Goal: Navigation & Orientation: Find specific page/section

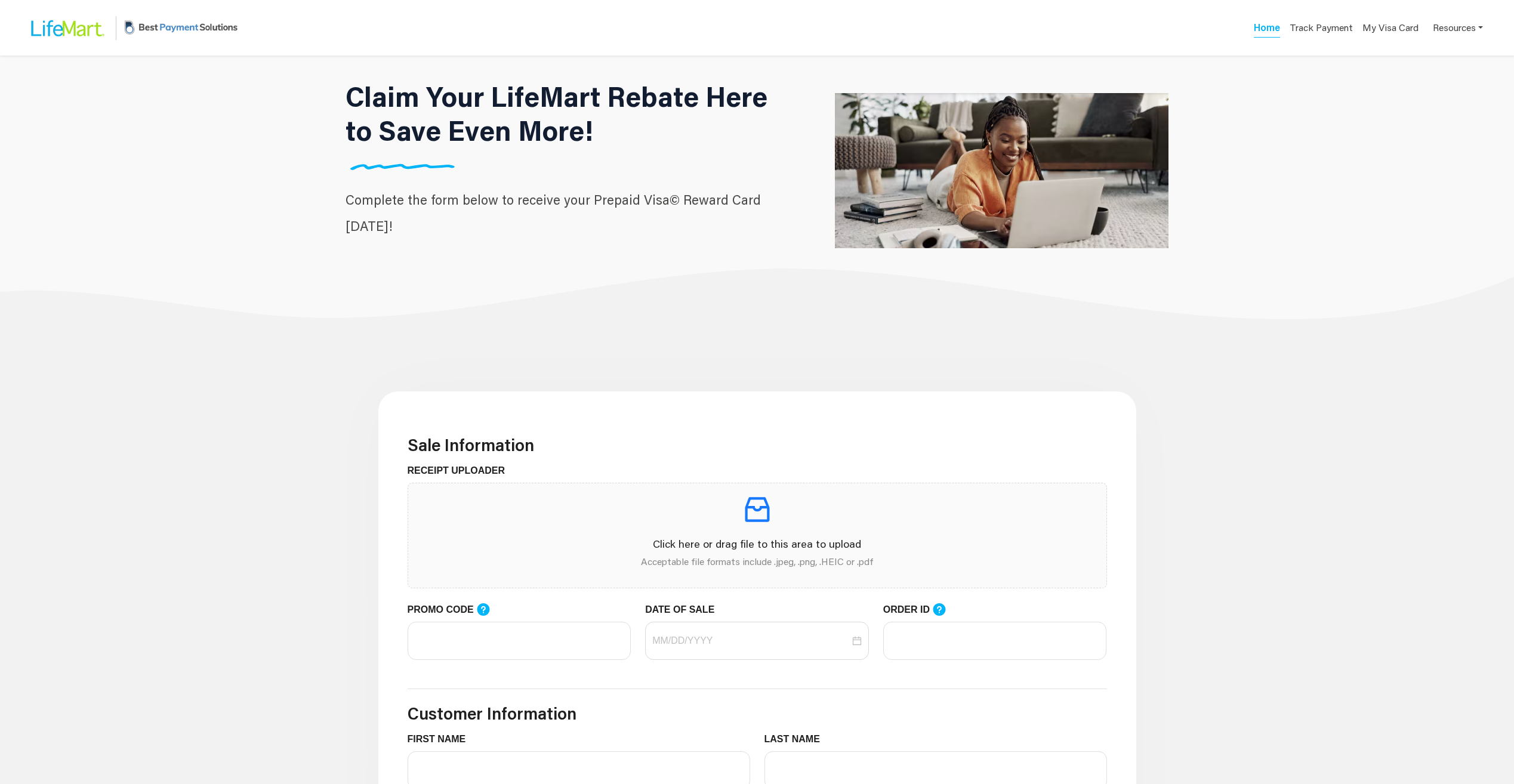
click at [63, 31] on img at bounding box center [66, 28] width 90 height 39
click at [1465, 31] on link "Resources" at bounding box center [1458, 27] width 50 height 23
click at [1462, 31] on link "Resources" at bounding box center [1458, 27] width 50 height 23
click at [77, 26] on img at bounding box center [66, 28] width 90 height 39
